Goal: Check status

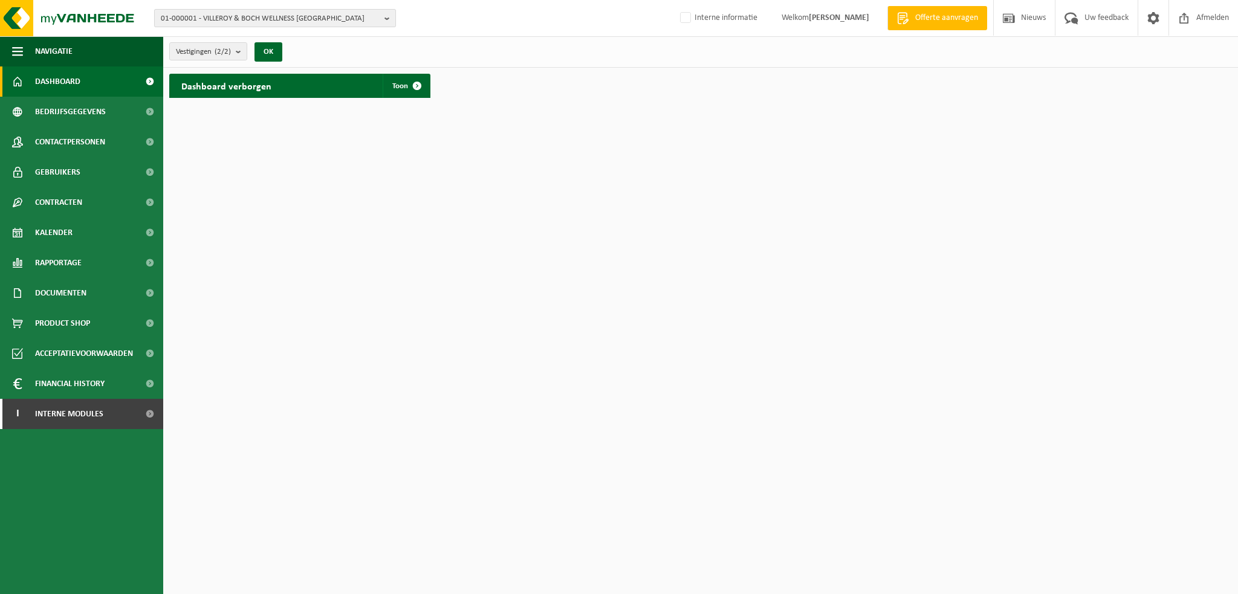
click at [307, 17] on span "01-000001 - VILLEROY & BOCH WELLNESS [GEOGRAPHIC_DATA]" at bounding box center [270, 19] width 219 height 18
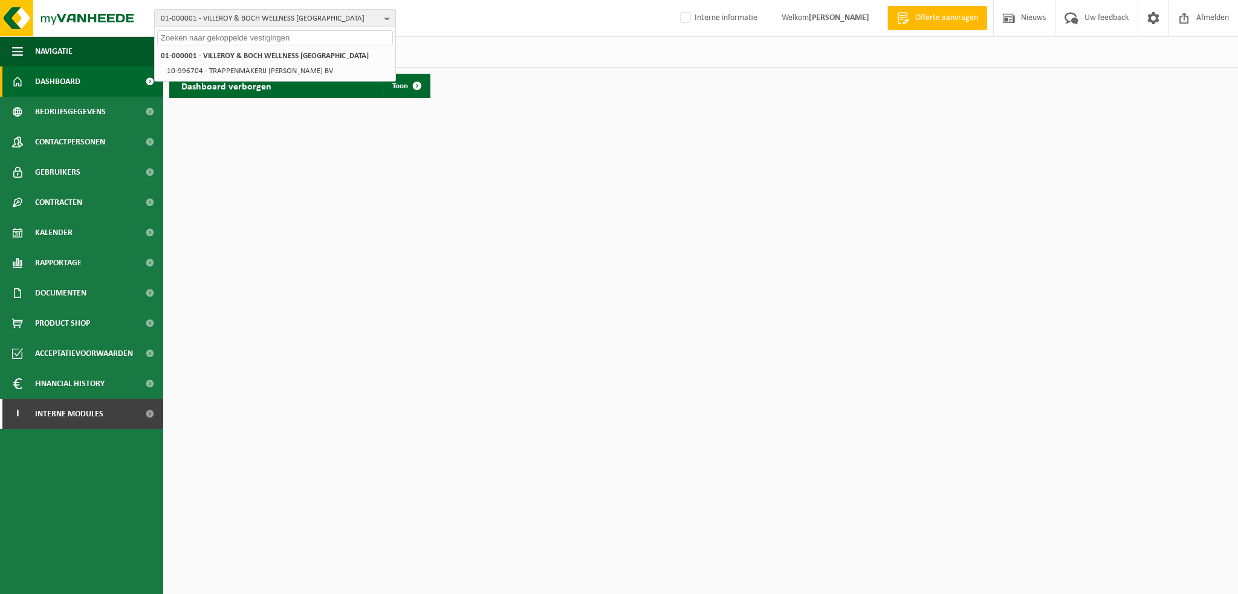
click at [256, 37] on input "text" at bounding box center [275, 37] width 236 height 15
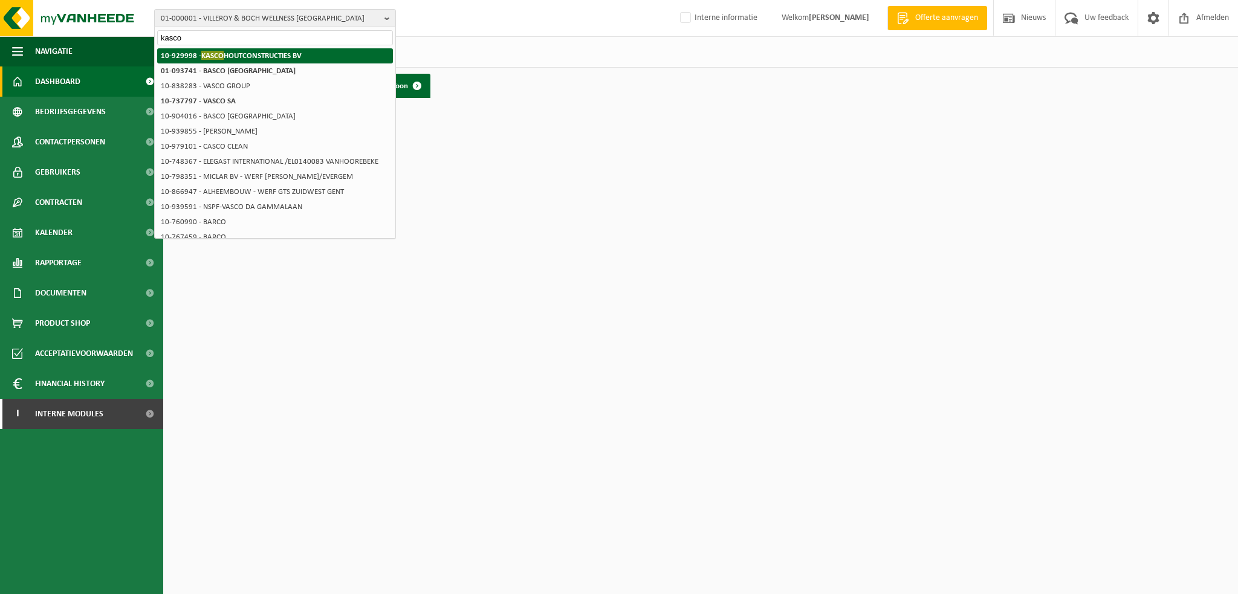
type input "kasco"
click at [256, 57] on strong "10-929998 - KASCO HOUTCONSTRUCTIES BV" at bounding box center [231, 55] width 141 height 9
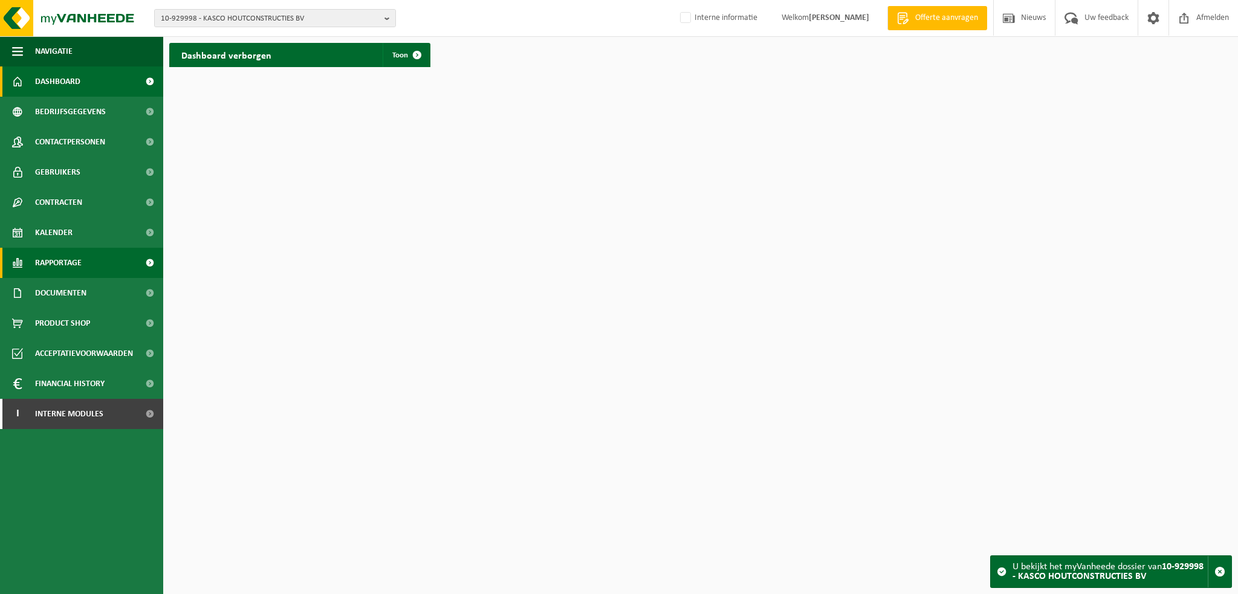
click at [61, 263] on span "Rapportage" at bounding box center [58, 263] width 47 height 30
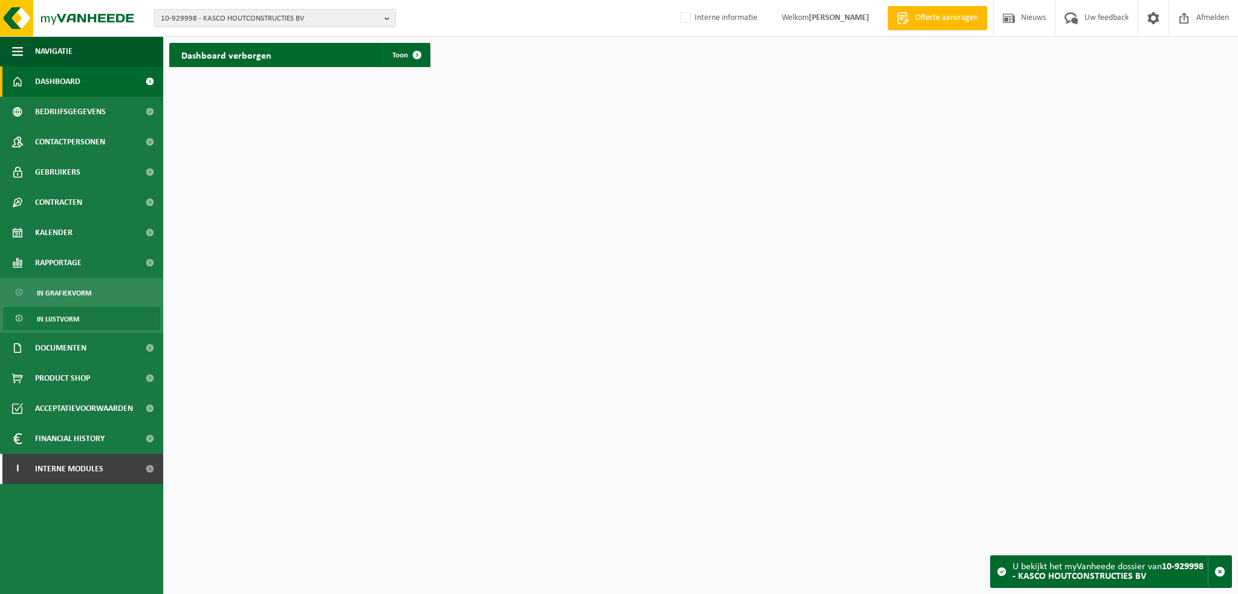
click at [62, 319] on span "In lijstvorm" at bounding box center [58, 319] width 42 height 23
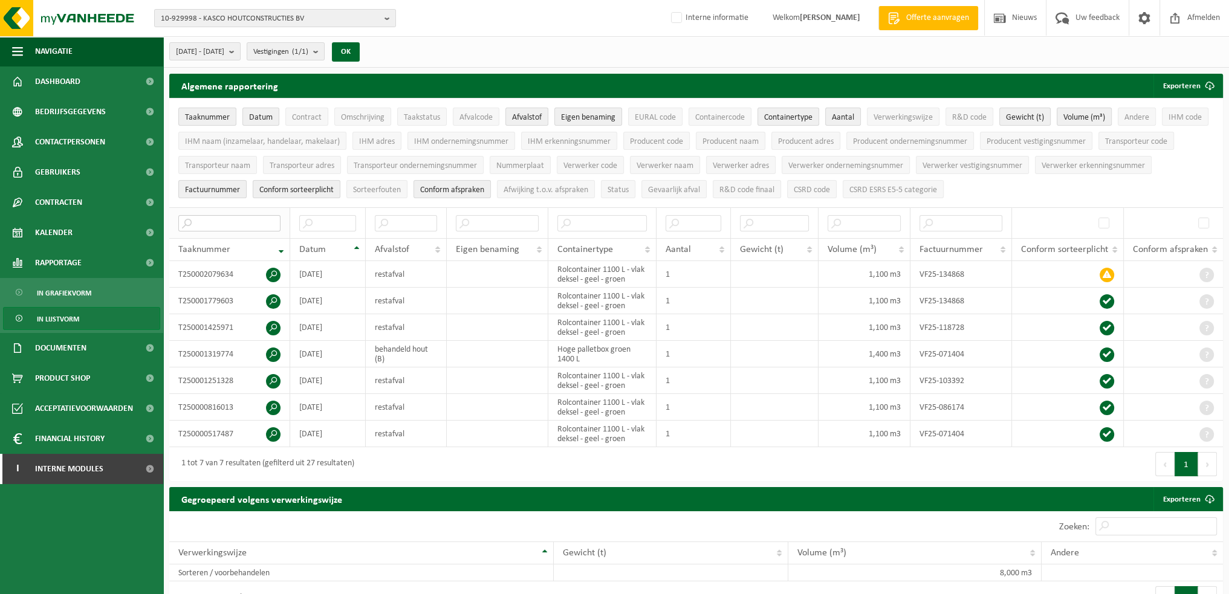
click at [224, 224] on input "text" at bounding box center [229, 223] width 102 height 16
paste input "T250002079634"
type input "T250002079634"
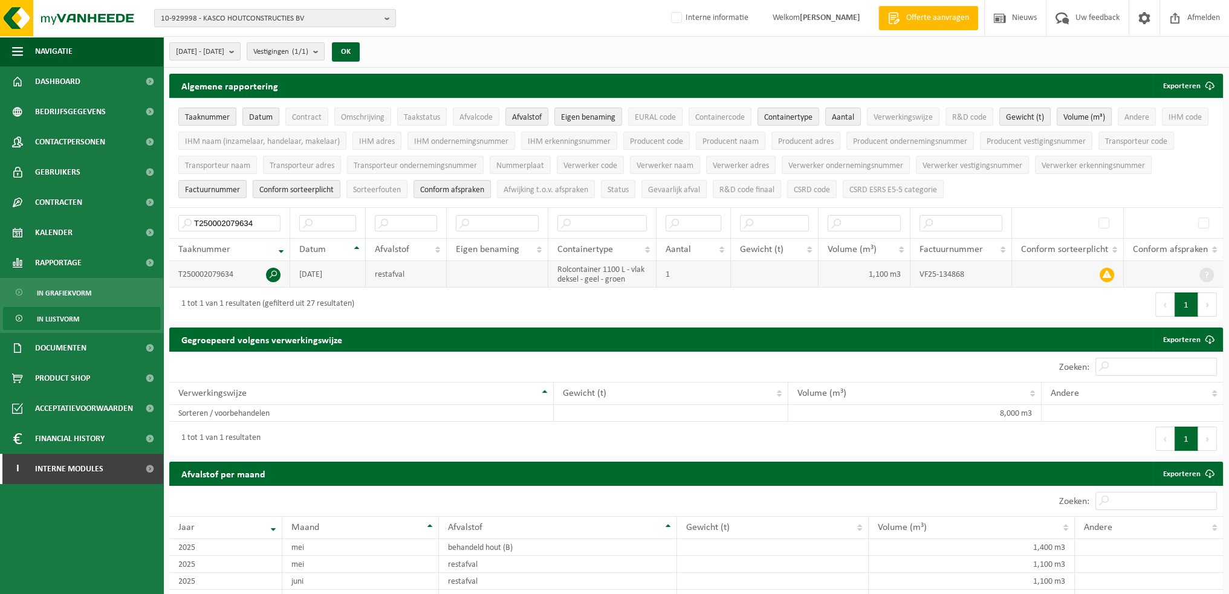
click at [223, 273] on td "T250002079634" at bounding box center [229, 274] width 121 height 27
click at [267, 272] on span at bounding box center [273, 275] width 15 height 15
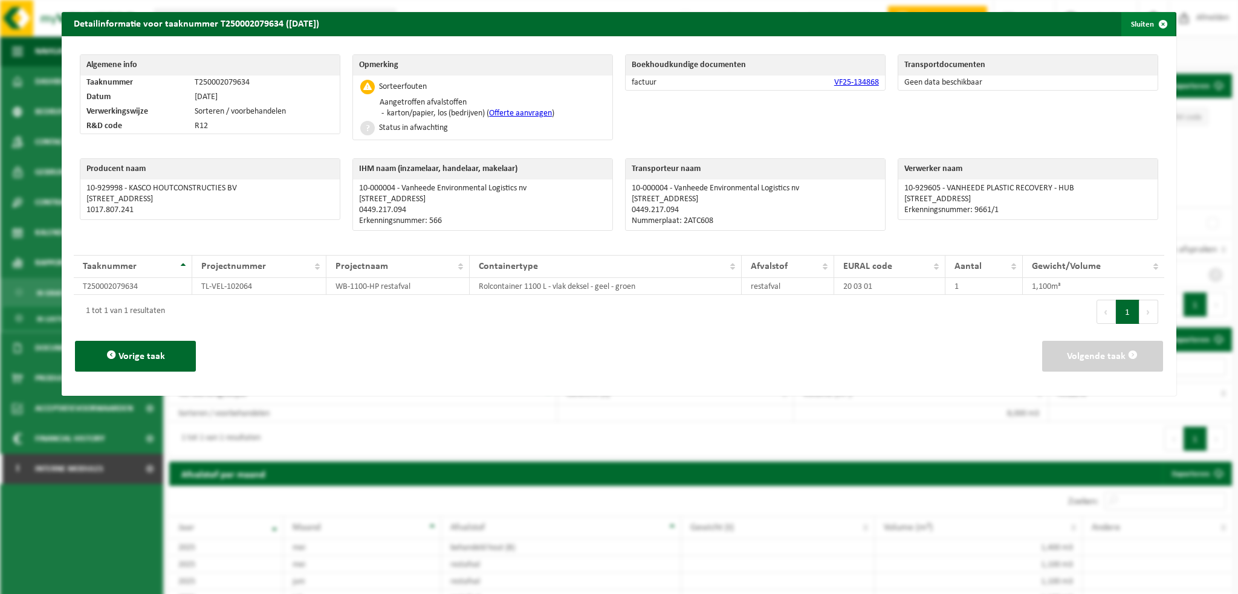
click at [1159, 24] on span "button" at bounding box center [1163, 24] width 24 height 24
